Goal: Transaction & Acquisition: Purchase product/service

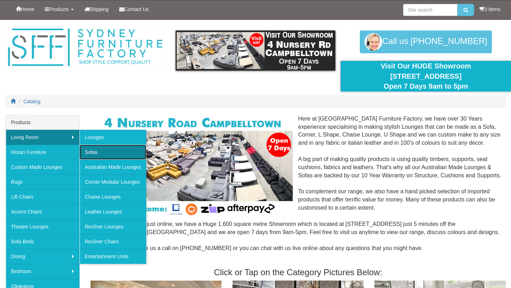
click at [110, 156] on link "Sofas" at bounding box center [112, 152] width 67 height 15
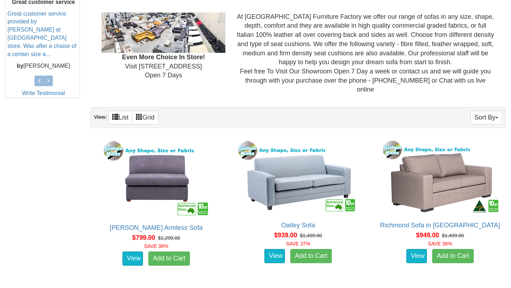
scroll to position [321, 0]
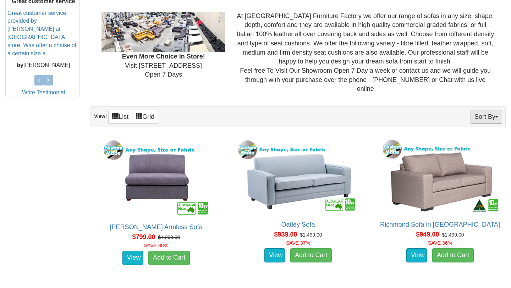
click at [484, 110] on button "Sort By" at bounding box center [486, 117] width 32 height 14
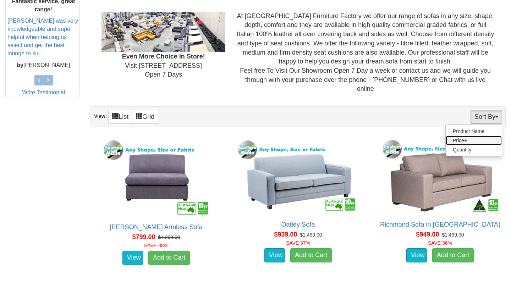
click at [467, 136] on link "Price+" at bounding box center [474, 140] width 56 height 9
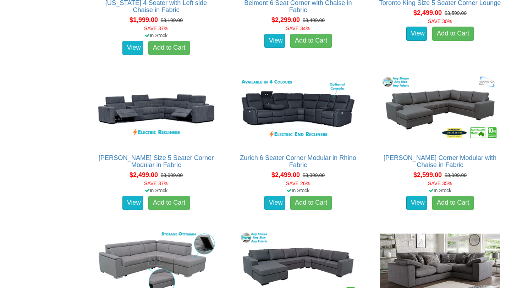
scroll to position [697, 0]
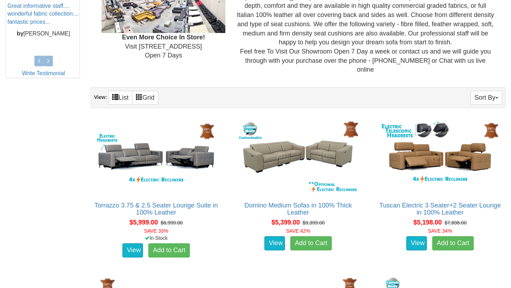
scroll to position [340, 0]
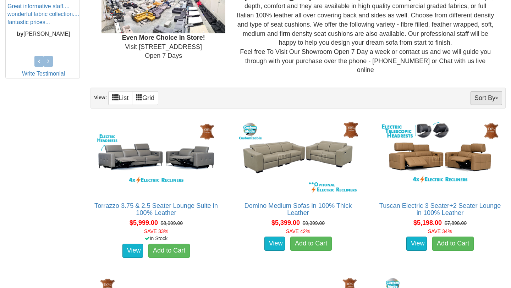
click at [487, 91] on button "Sort By" at bounding box center [486, 98] width 32 height 14
click at [478, 117] on link "Price-" at bounding box center [474, 121] width 56 height 9
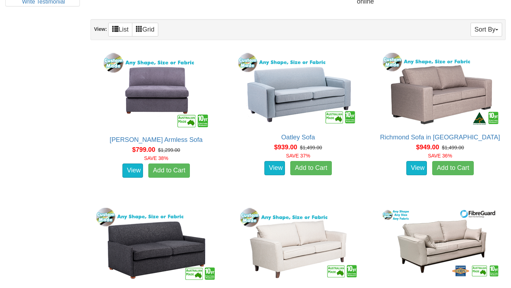
scroll to position [408, 0]
